Goal: Information Seeking & Learning: Learn about a topic

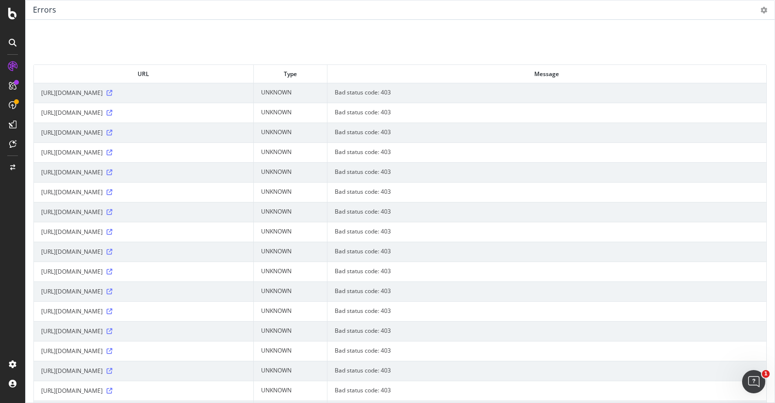
scroll to position [3979, 0]
click at [765, 7] on icon at bounding box center [763, 10] width 7 height 7
click at [730, 45] on span "Contract" at bounding box center [735, 44] width 77 height 13
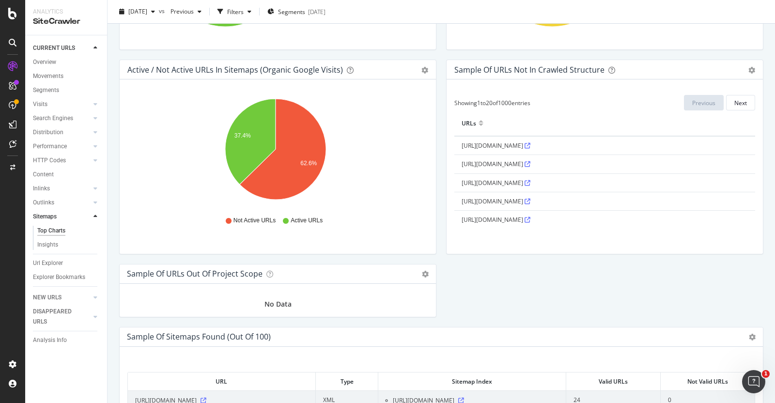
scroll to position [858, 0]
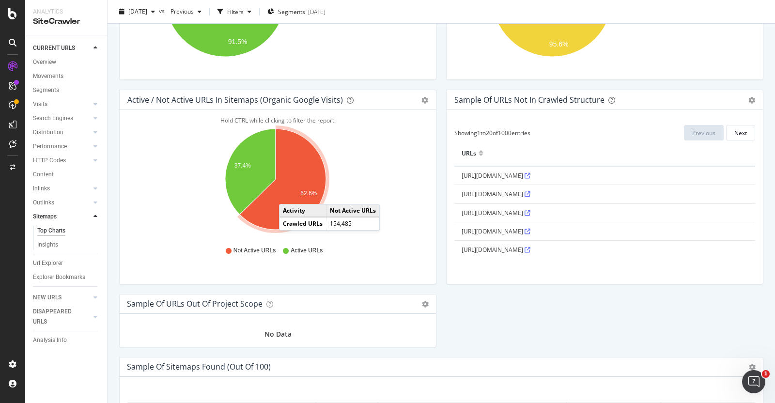
click at [289, 193] on icon "A chart." at bounding box center [283, 179] width 86 height 101
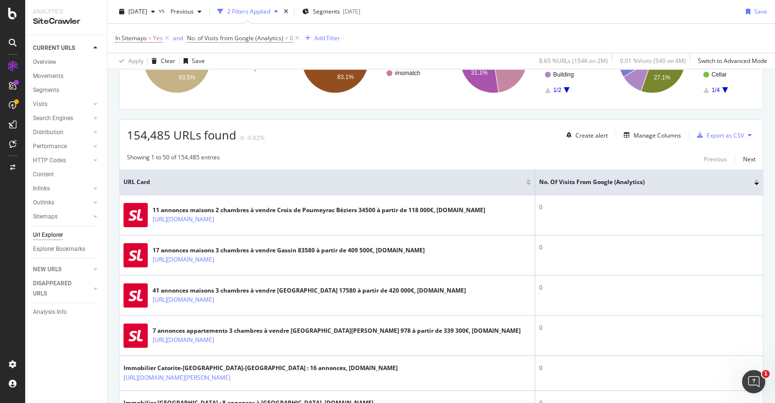
scroll to position [123, 0]
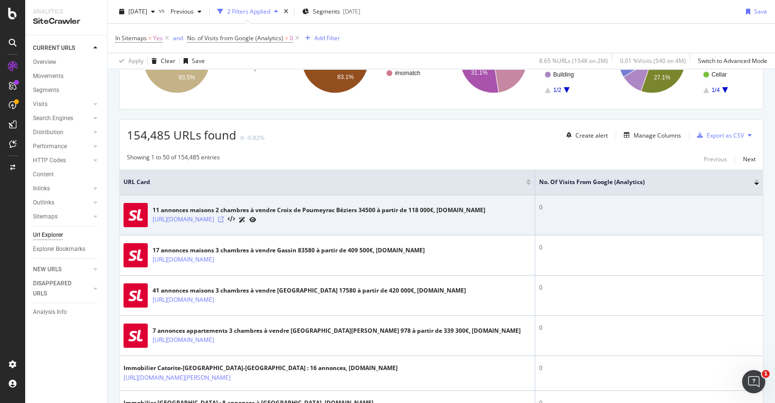
click at [224, 219] on icon at bounding box center [221, 219] width 6 height 6
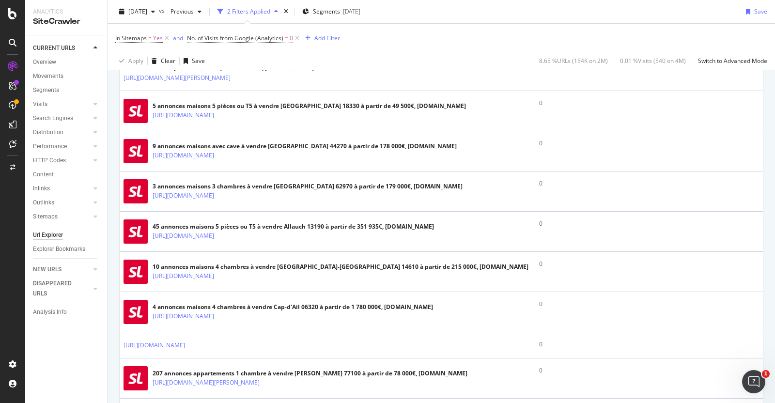
scroll to position [861, 0]
